Goal: Task Accomplishment & Management: Use online tool/utility

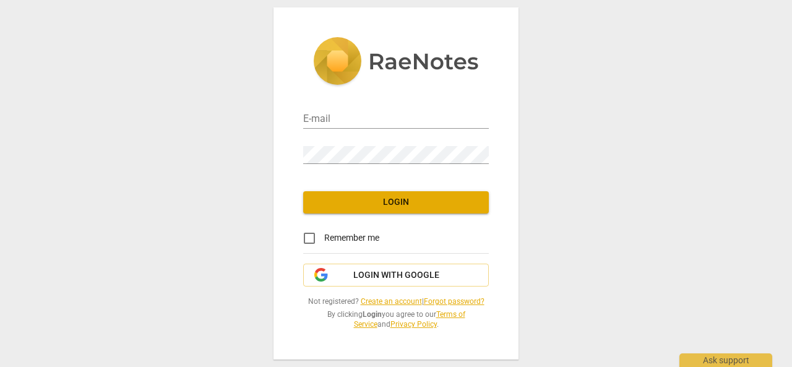
type input "[EMAIL_ADDRESS][DOMAIN_NAME]"
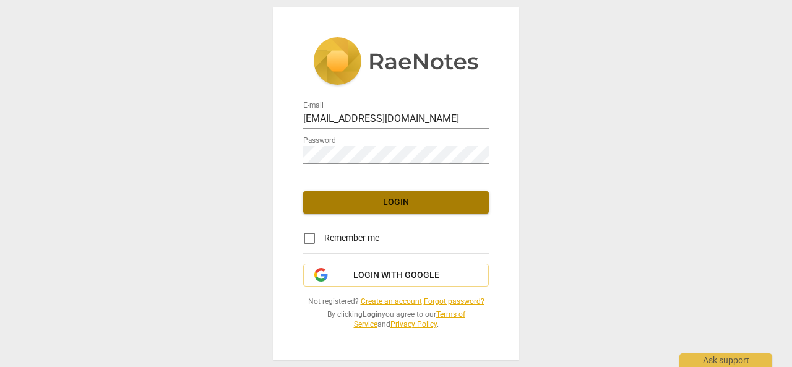
click at [387, 212] on button "Login" at bounding box center [396, 202] width 186 height 22
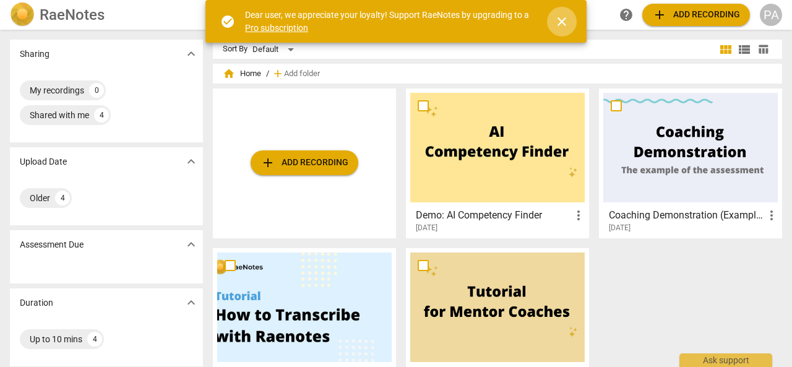
click at [562, 25] on span "close" at bounding box center [561, 21] width 15 height 15
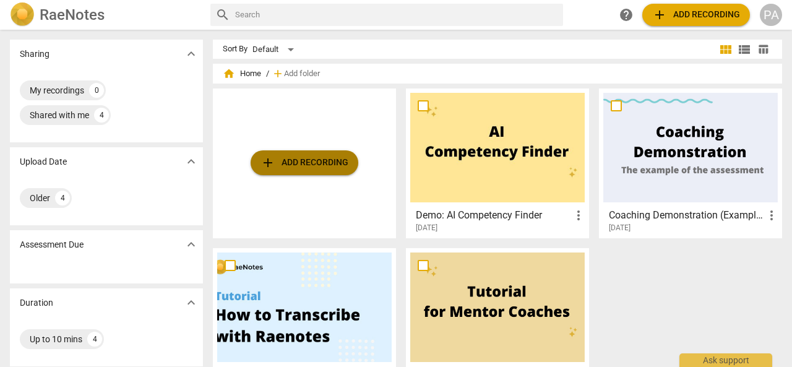
click at [301, 162] on span "add Add recording" at bounding box center [305, 162] width 88 height 15
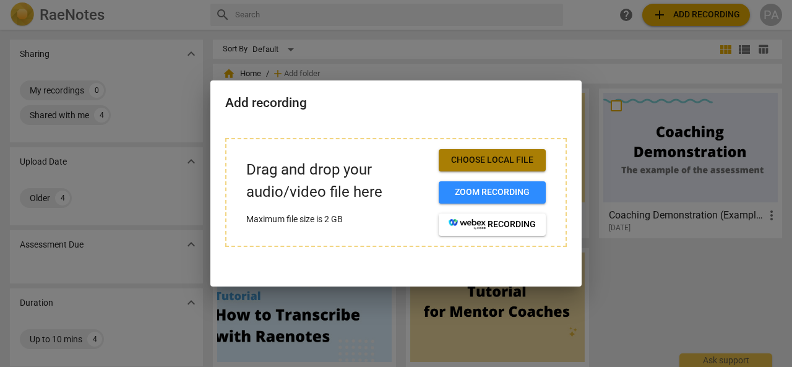
click at [460, 160] on span "Choose local file" at bounding box center [492, 160] width 87 height 12
click at [473, 160] on span "Choose local file" at bounding box center [492, 160] width 87 height 12
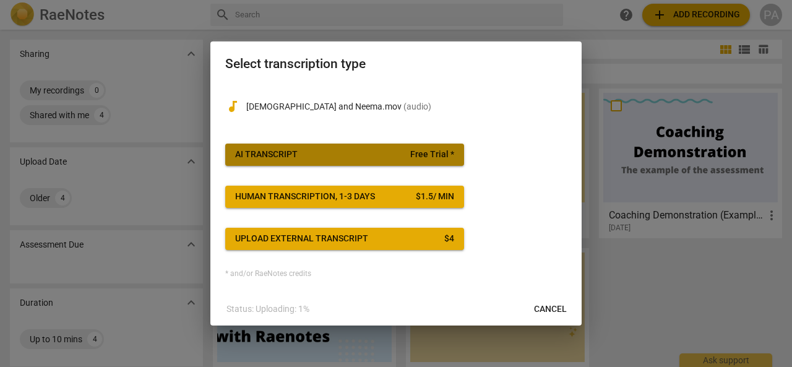
click at [300, 155] on span "AI Transcript Free Trial *" at bounding box center [344, 155] width 219 height 12
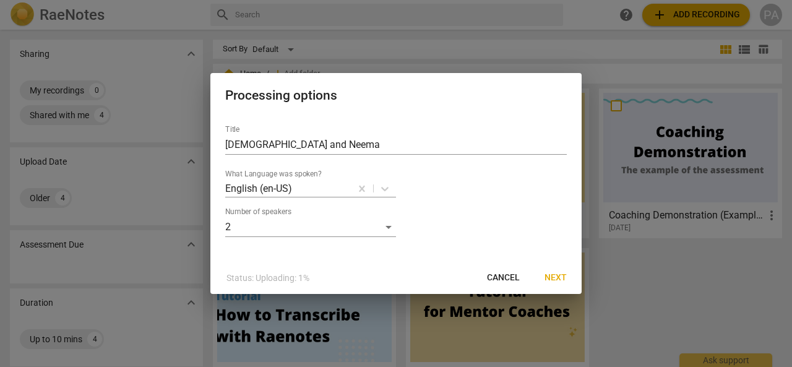
click at [551, 279] on span "Next" at bounding box center [556, 278] width 22 height 12
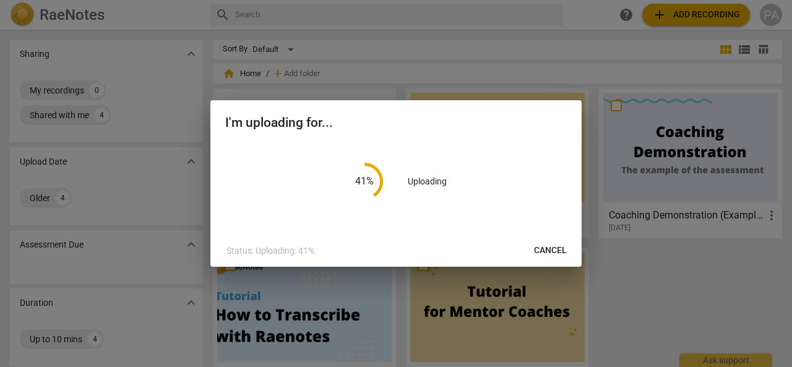
drag, startPoint x: 542, startPoint y: 11, endPoint x: 536, endPoint y: 19, distance: 9.8
click at [536, 14] on div at bounding box center [396, 183] width 792 height 367
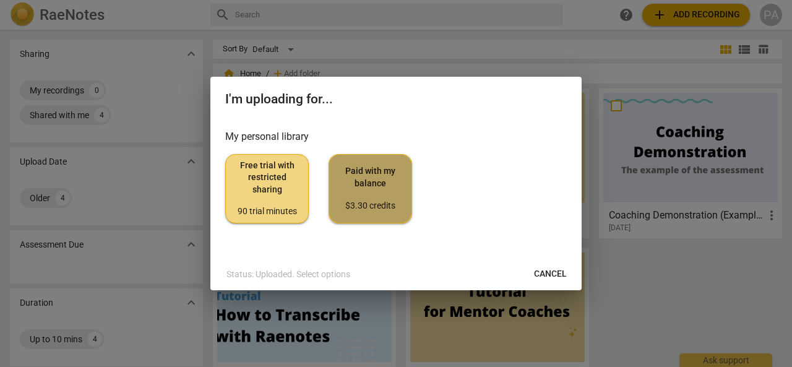
click at [371, 184] on span "Paid with my balance $3.30 credits" at bounding box center [370, 188] width 62 height 46
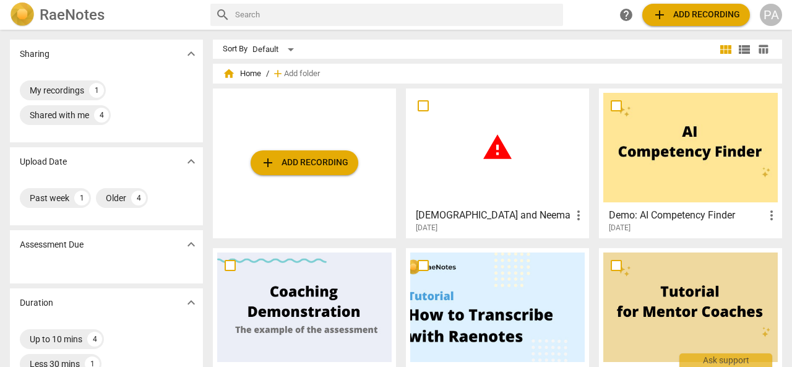
click at [492, 153] on span "warning" at bounding box center [497, 147] width 31 height 31
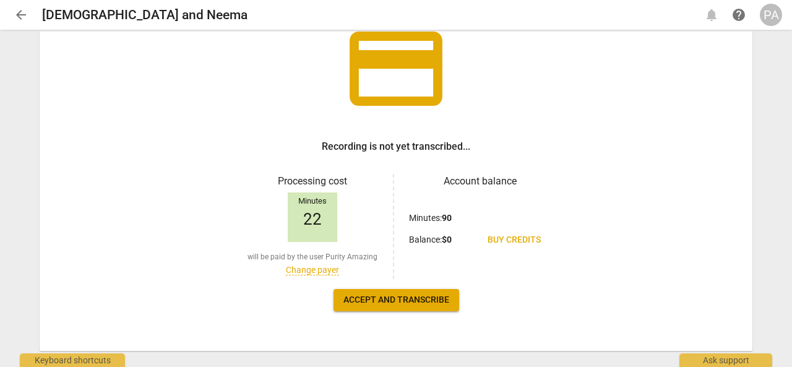
scroll to position [121, 0]
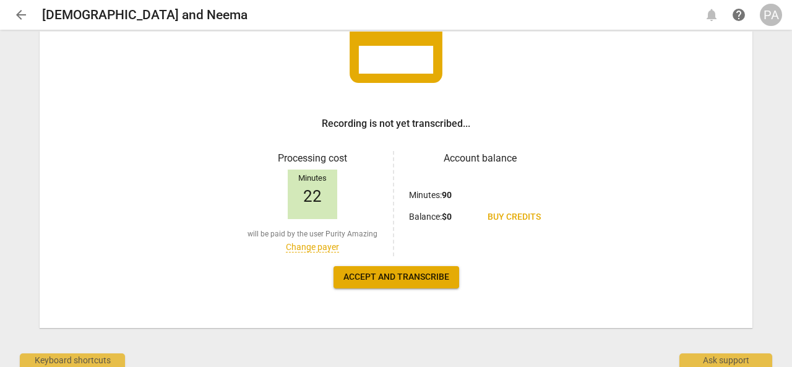
click at [302, 248] on link "Change payer" at bounding box center [312, 247] width 53 height 11
click at [467, 157] on h3 "Account balance" at bounding box center [480, 158] width 142 height 15
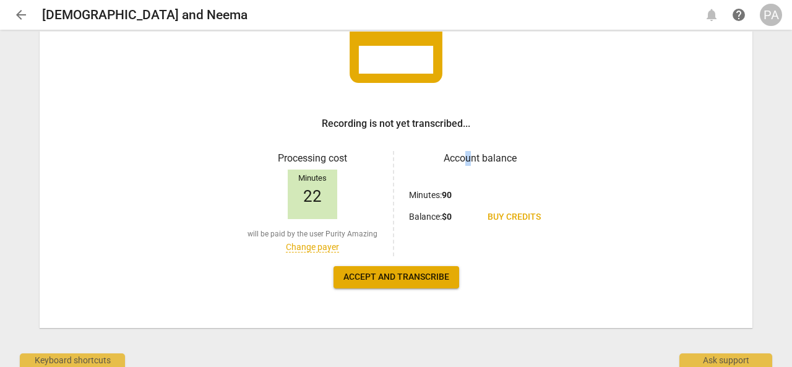
click at [736, 11] on span "help" at bounding box center [738, 14] width 15 height 15
click at [761, 18] on div "PA" at bounding box center [771, 15] width 22 height 22
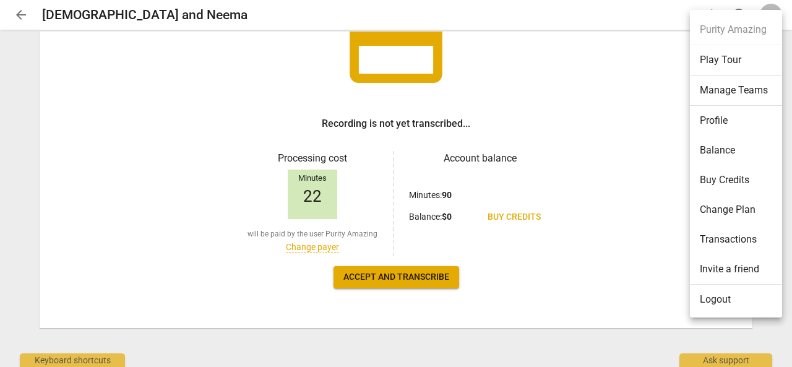
click at [607, 103] on div at bounding box center [396, 183] width 792 height 367
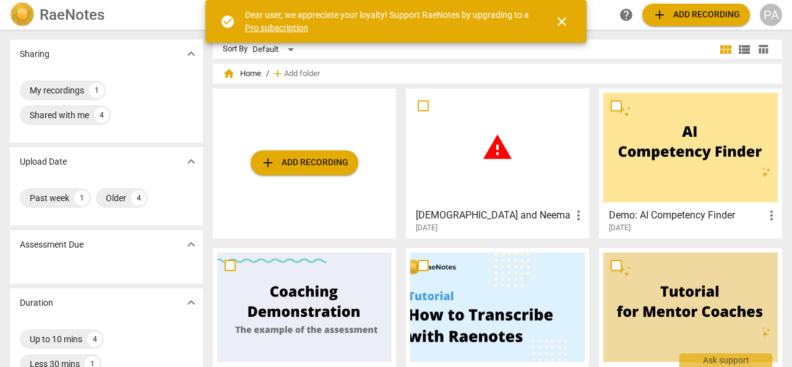
click at [488, 153] on span "warning" at bounding box center [497, 147] width 31 height 31
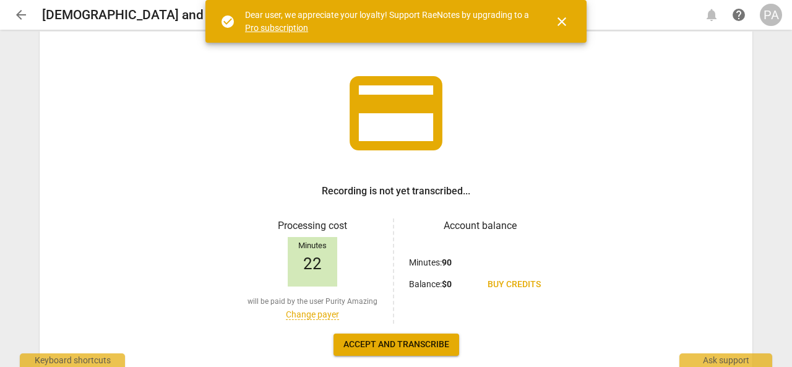
scroll to position [121, 0]
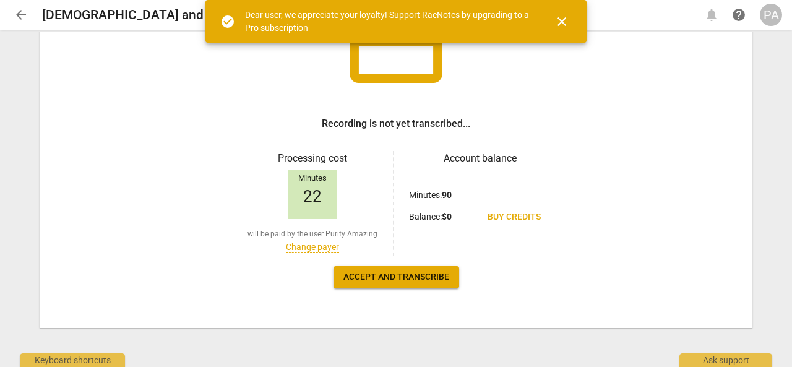
click at [406, 127] on h3 "Recording is not yet transcribed..." at bounding box center [396, 123] width 149 height 15
click at [561, 24] on span "close" at bounding box center [561, 21] width 15 height 15
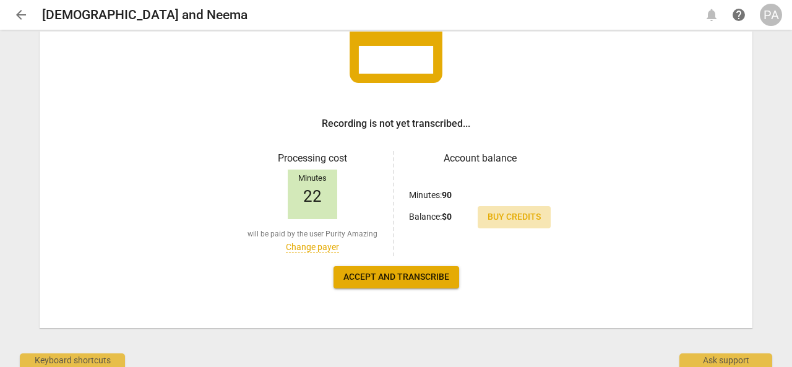
click at [514, 220] on span "Buy credits" at bounding box center [514, 217] width 53 height 12
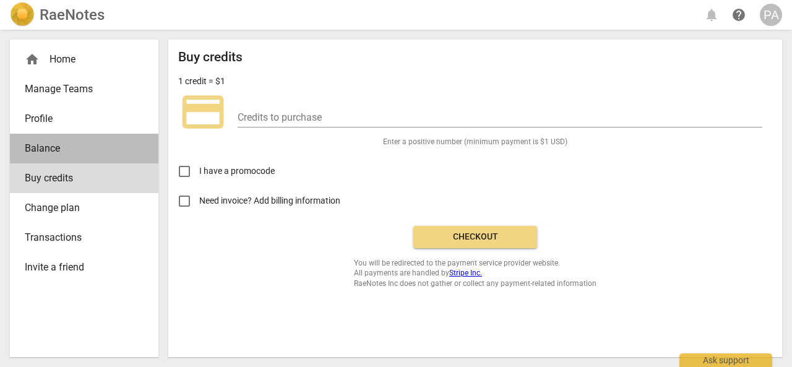
click at [54, 148] on span "Balance" at bounding box center [79, 148] width 109 height 15
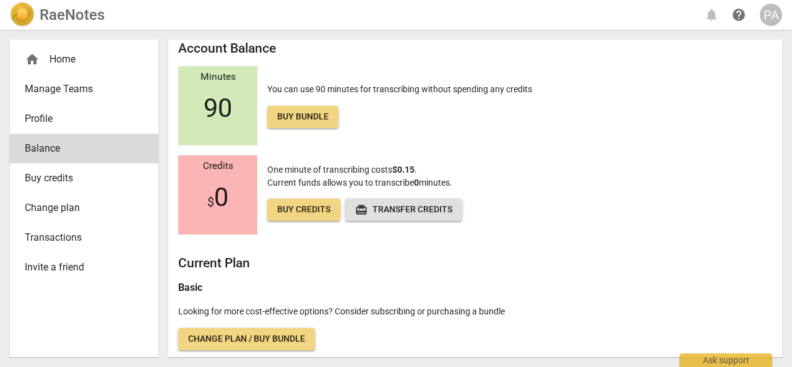
scroll to position [11, 0]
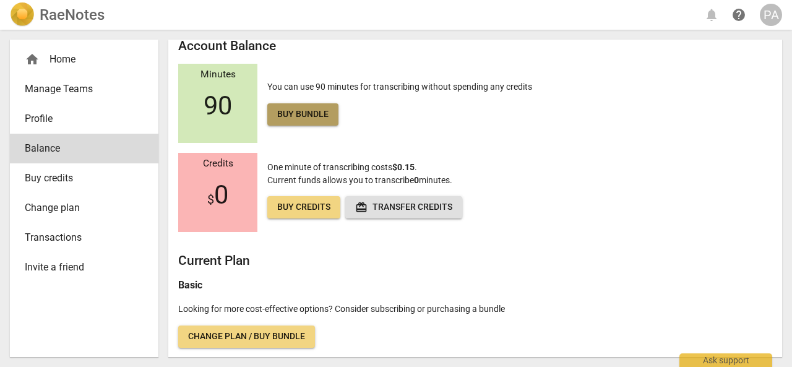
click at [301, 116] on span "Buy bundle" at bounding box center [302, 114] width 51 height 12
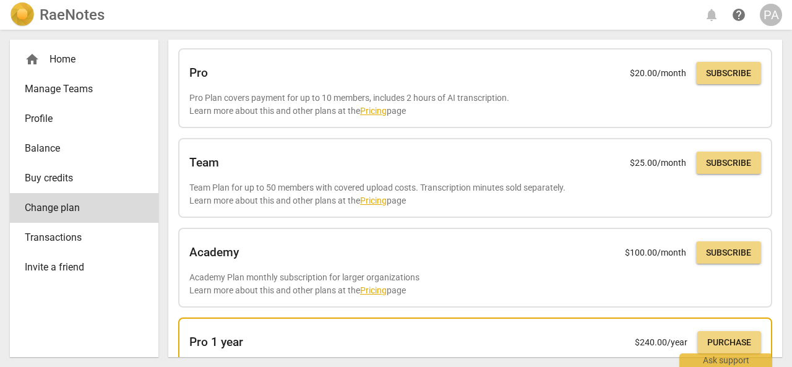
scroll to position [62, 0]
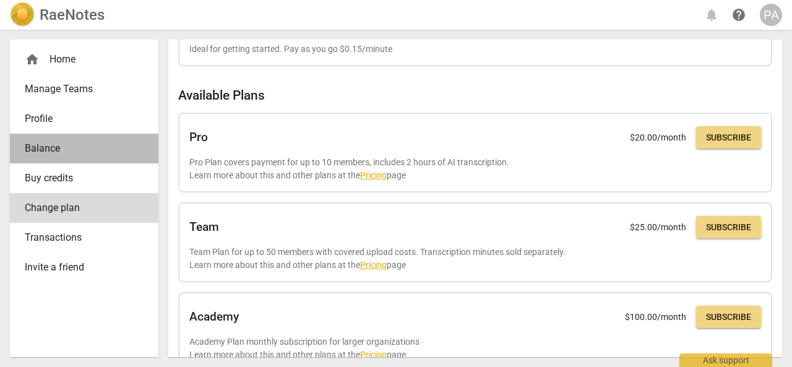
click at [61, 147] on span "Balance" at bounding box center [79, 148] width 109 height 15
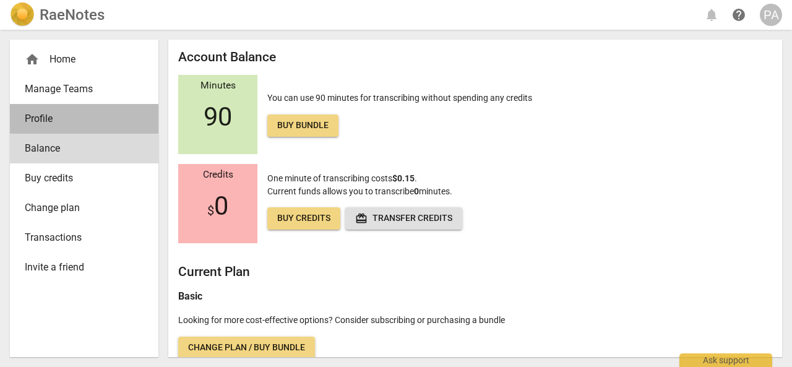
click at [66, 127] on link "Profile" at bounding box center [84, 119] width 149 height 30
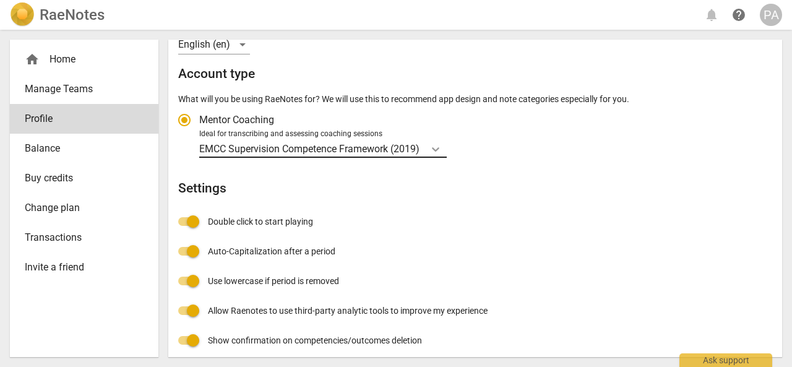
scroll to position [244, 0]
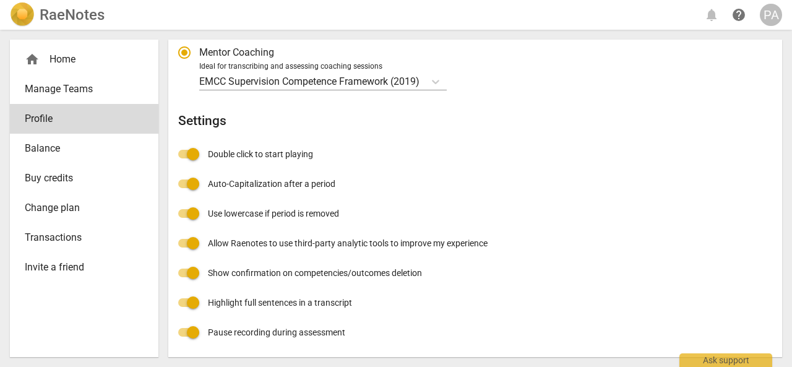
click at [53, 154] on span "Balance" at bounding box center [79, 148] width 109 height 15
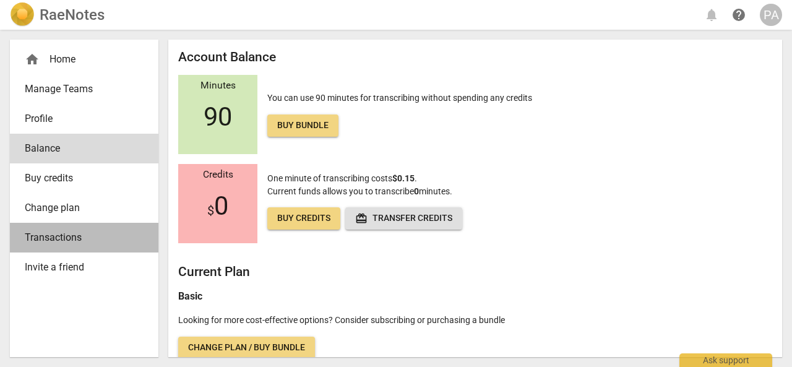
click at [85, 233] on span "Transactions" at bounding box center [79, 237] width 109 height 15
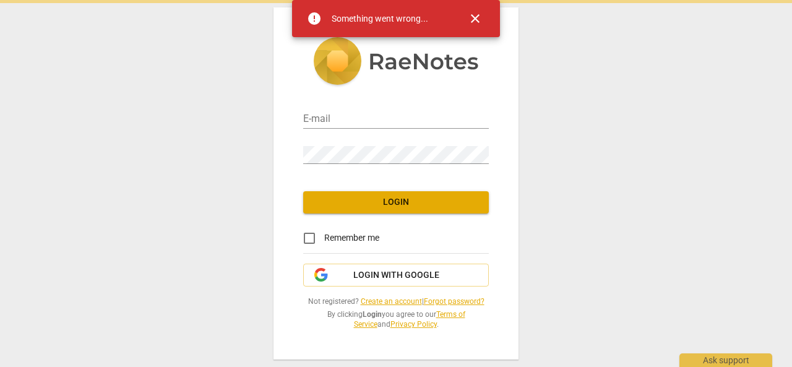
type input "[EMAIL_ADDRESS][DOMAIN_NAME]"
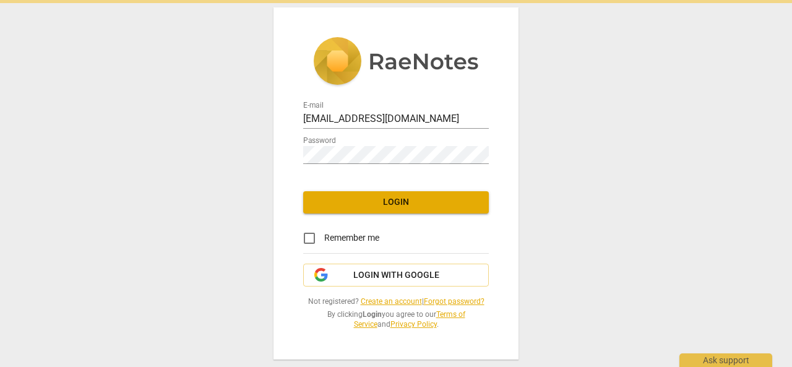
click at [411, 205] on span "Login" at bounding box center [396, 202] width 166 height 12
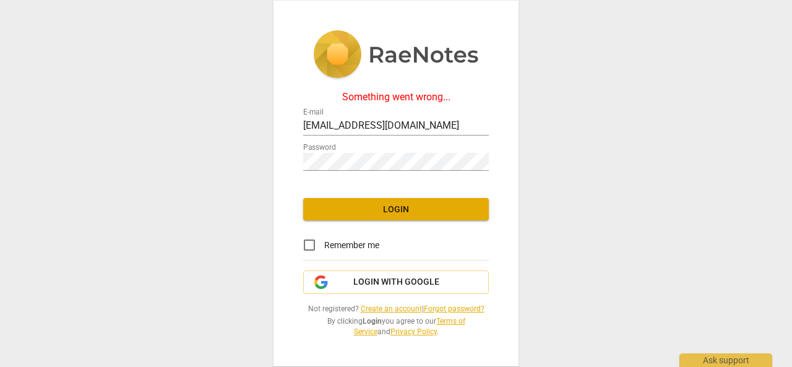
click at [425, 208] on span "Login" at bounding box center [396, 210] width 166 height 12
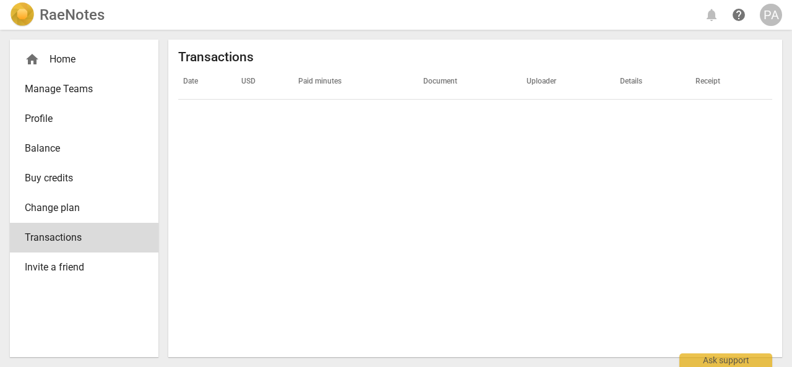
click at [73, 127] on link "Profile" at bounding box center [84, 119] width 149 height 30
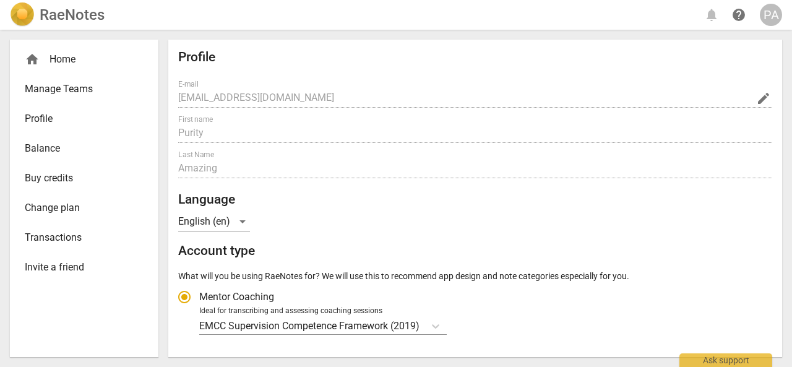
radio input "false"
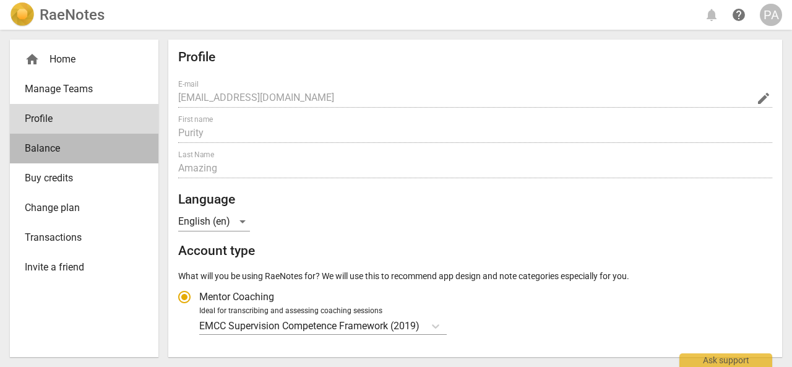
click at [64, 142] on span "Balance" at bounding box center [79, 148] width 109 height 15
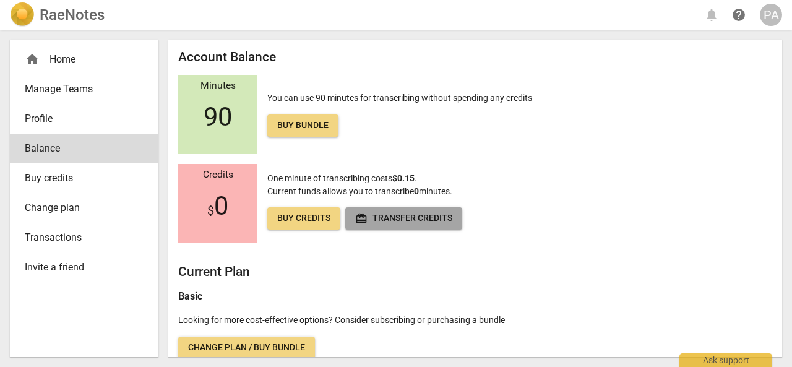
click at [418, 217] on span "redeem Transfer credits" at bounding box center [403, 218] width 97 height 12
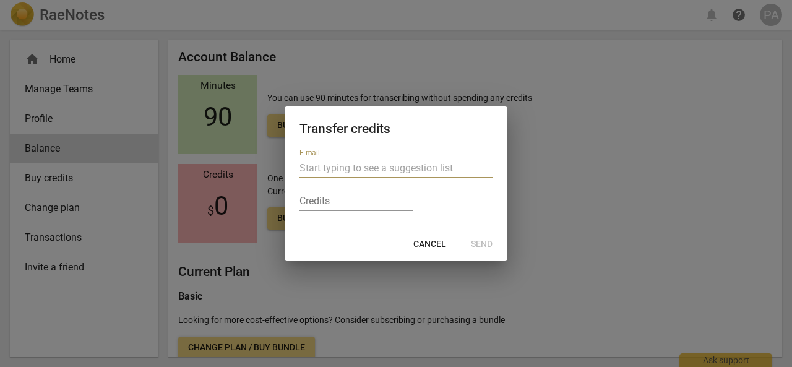
click at [426, 246] on span "Cancel" at bounding box center [429, 244] width 33 height 12
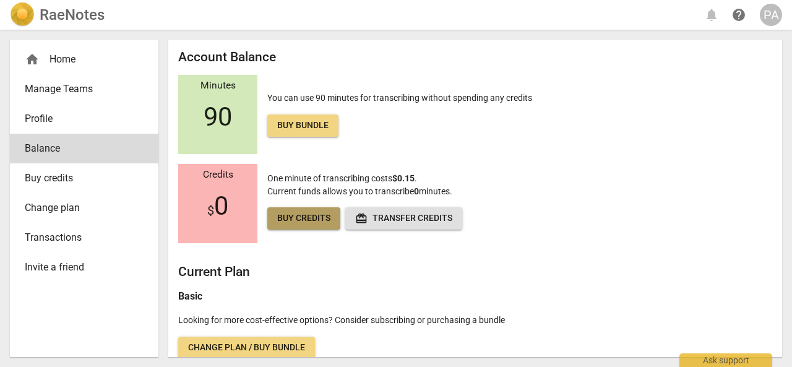
click at [297, 220] on span "Buy credits" at bounding box center [303, 218] width 53 height 12
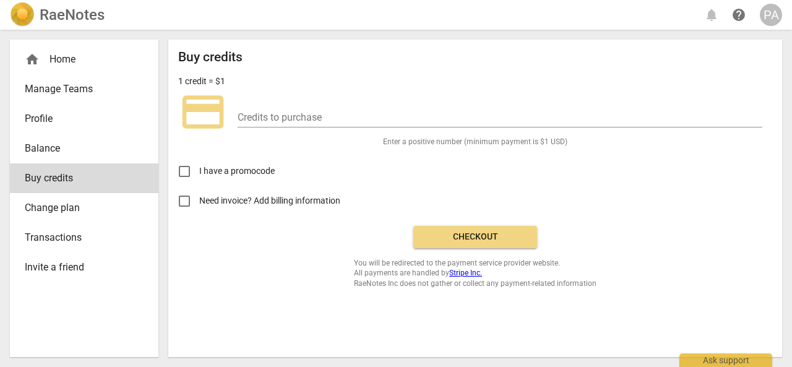
click at [54, 236] on span "Transactions" at bounding box center [79, 237] width 109 height 15
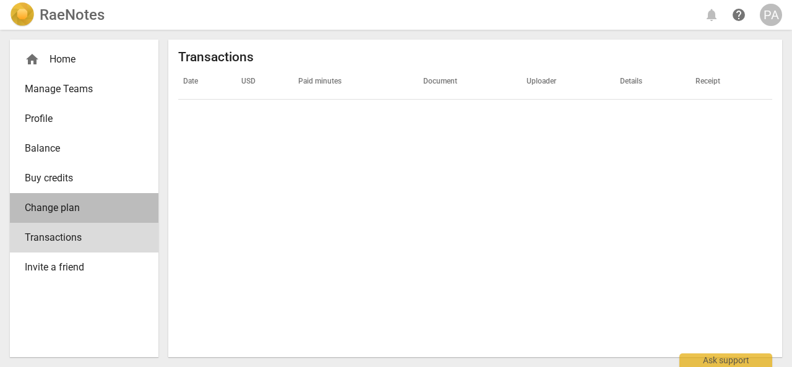
click at [53, 201] on span "Change plan" at bounding box center [79, 207] width 109 height 15
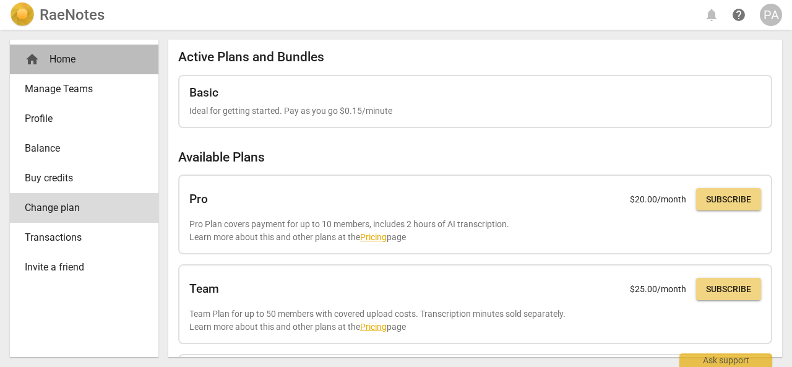
click at [64, 62] on div "home Home" at bounding box center [79, 59] width 109 height 15
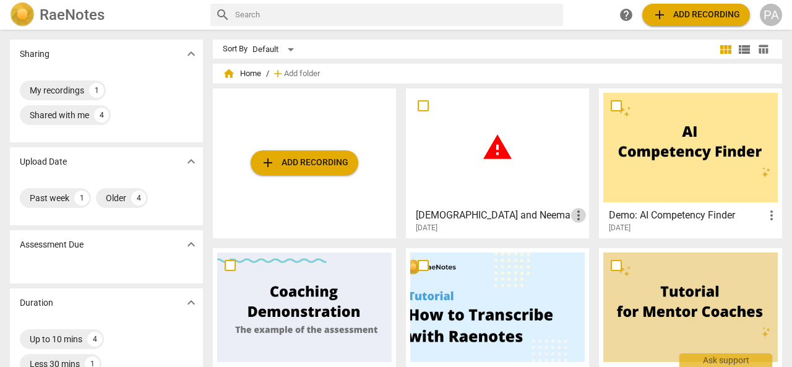
click at [573, 217] on span "more_vert" at bounding box center [578, 215] width 15 height 15
click at [590, 249] on li "Delete" at bounding box center [591, 245] width 47 height 30
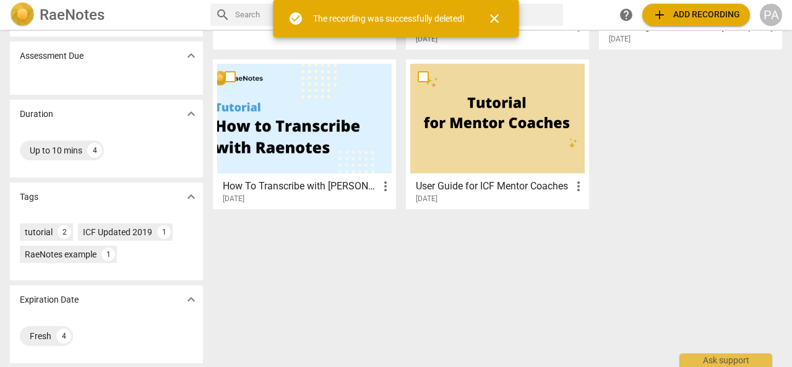
scroll to position [189, 0]
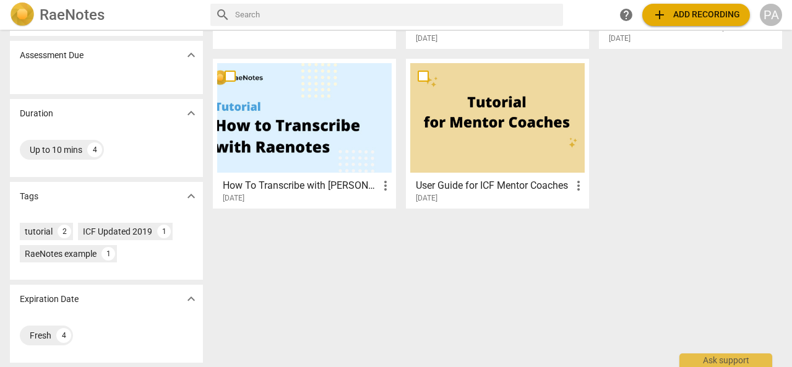
click at [314, 187] on h3 "How To Transcribe with [PERSON_NAME]" at bounding box center [300, 185] width 155 height 15
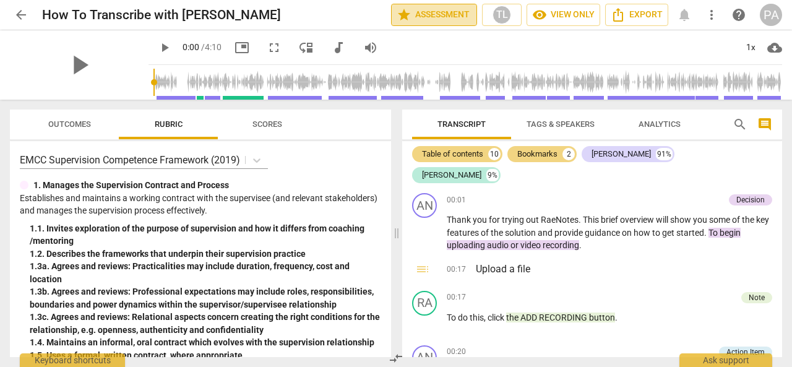
click at [449, 17] on span "star Assessment" at bounding box center [434, 14] width 75 height 15
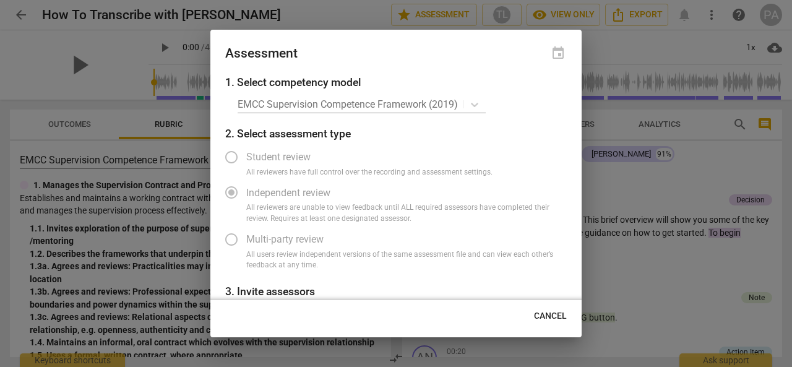
click at [547, 317] on span "Cancel" at bounding box center [550, 316] width 33 height 12
radio input "false"
